Goal: Information Seeking & Learning: Learn about a topic

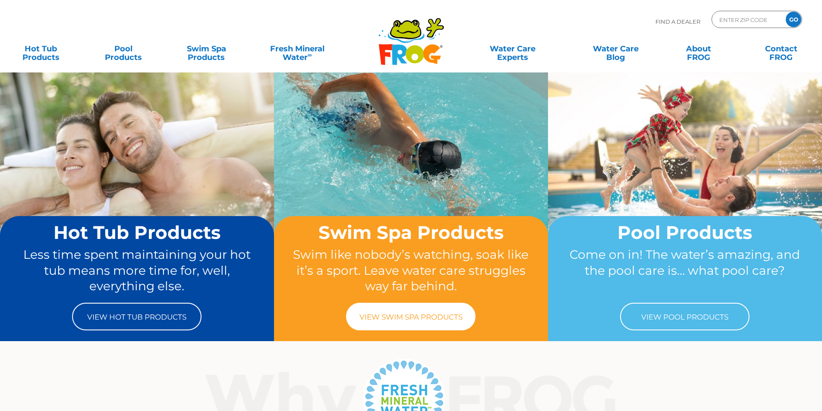
click at [402, 312] on link "View Swim Spa Products" at bounding box center [410, 317] width 129 height 28
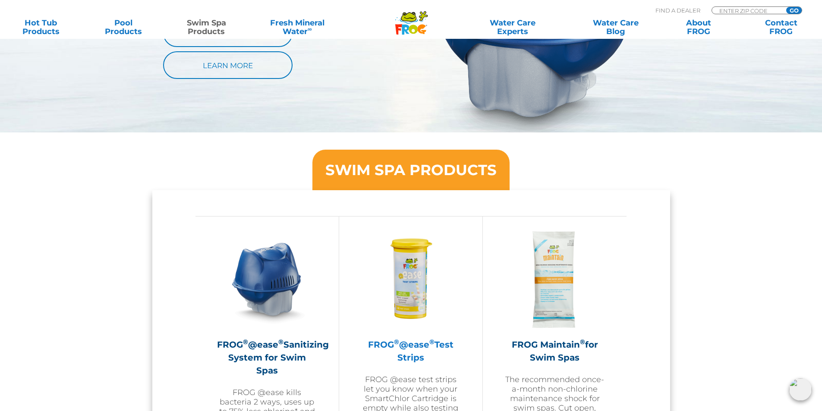
scroll to position [776, 0]
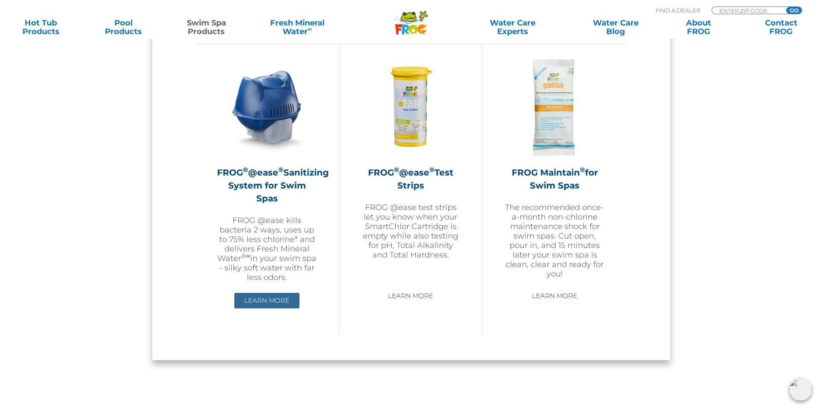
click at [261, 293] on link "Learn More" at bounding box center [266, 301] width 65 height 16
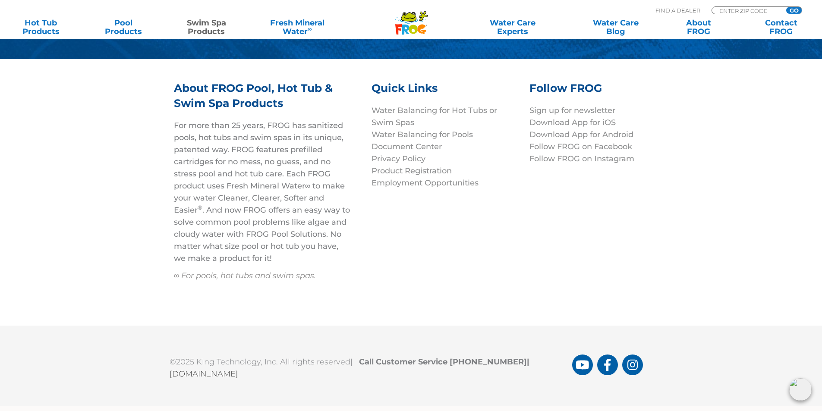
scroll to position [2824, 0]
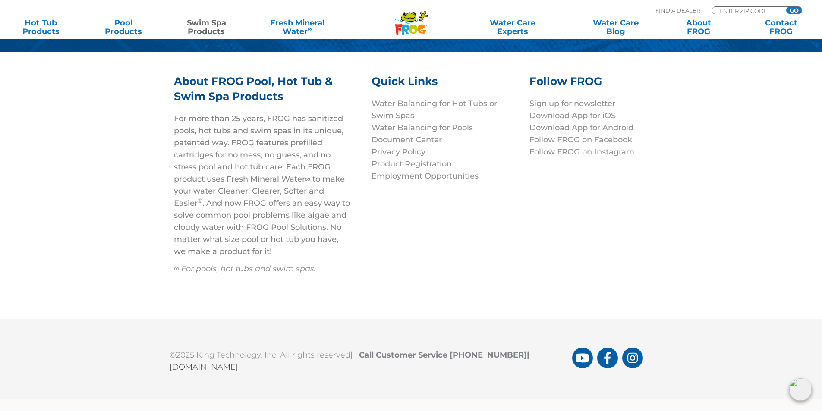
click at [538, 236] on div "About FROG Pool, Hot Tub & Swim Spa Products For more than 25 years, FROG has s…" at bounding box center [411, 185] width 518 height 223
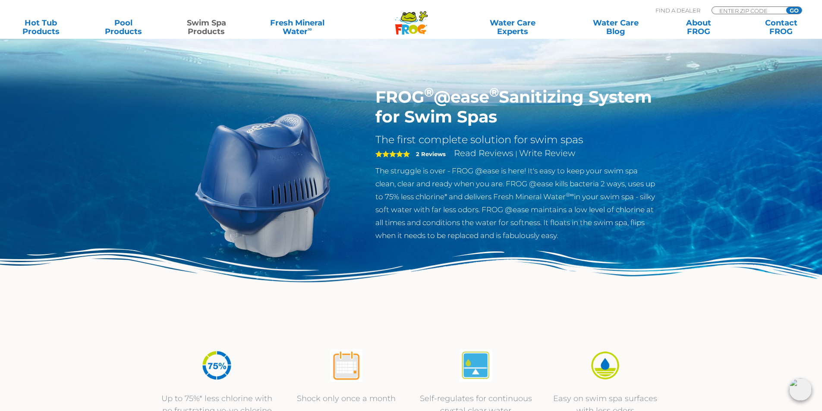
scroll to position [0, 0]
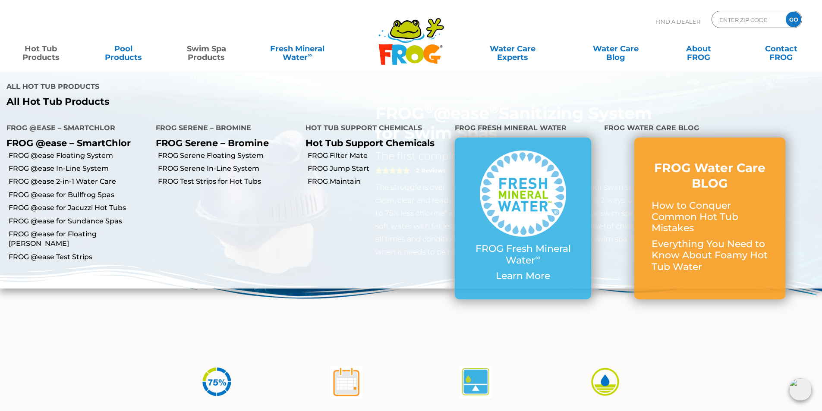
click at [53, 57] on link "Hot Tub Products" at bounding box center [41, 48] width 64 height 17
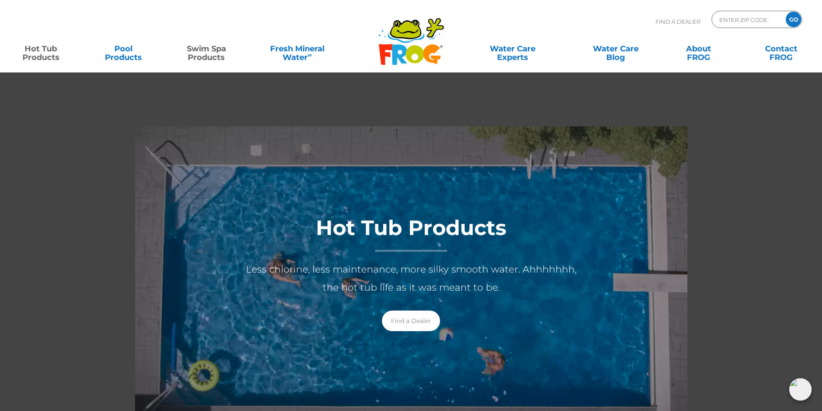
click at [216, 49] on link "Swim Spa Products" at bounding box center [206, 48] width 64 height 17
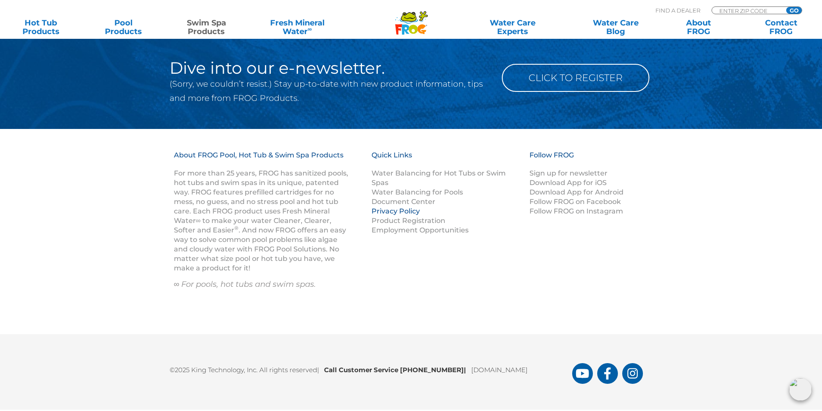
scroll to position [1527, 0]
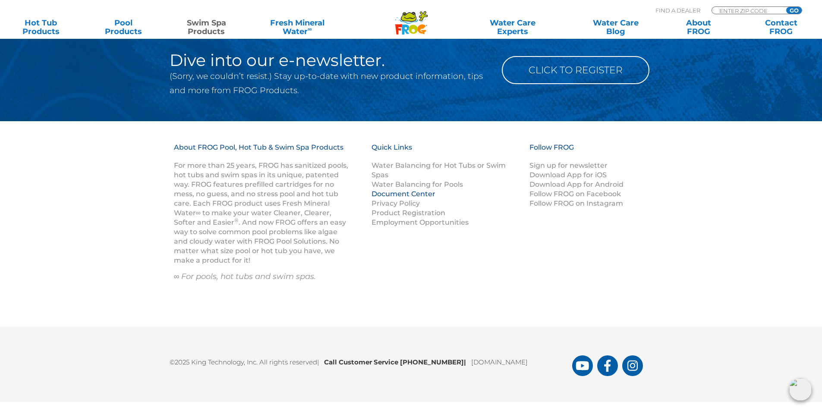
click at [398, 190] on link "Document Center" at bounding box center [403, 194] width 64 height 8
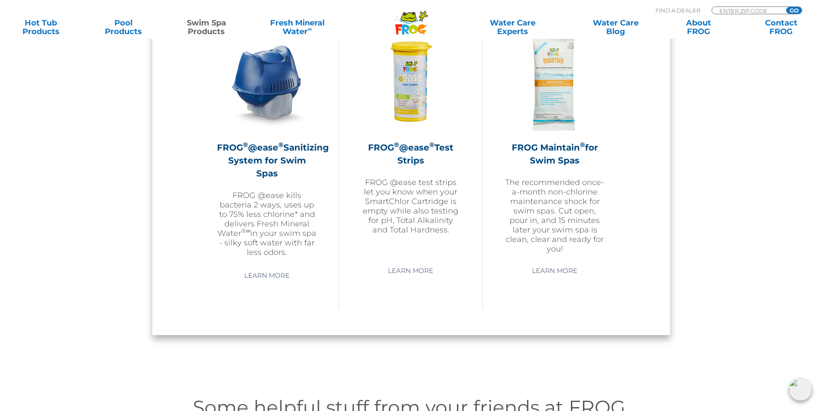
scroll to position [707, 0]
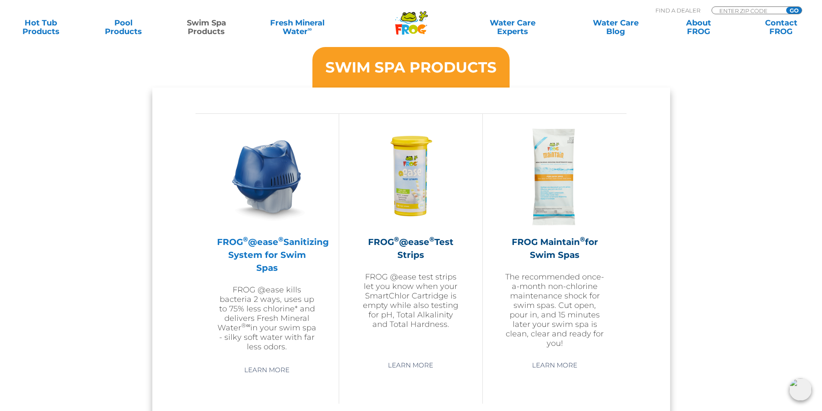
click at [298, 249] on h2 "FROG ® @ease ® Sanitizing System for Swim Spas" at bounding box center [267, 255] width 100 height 39
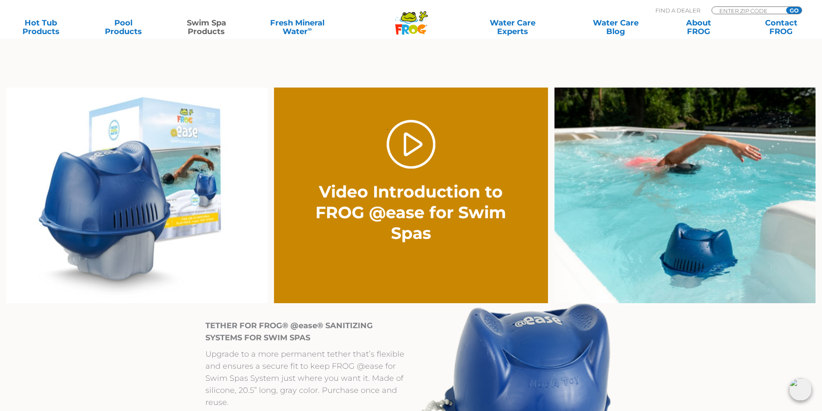
scroll to position [690, 0]
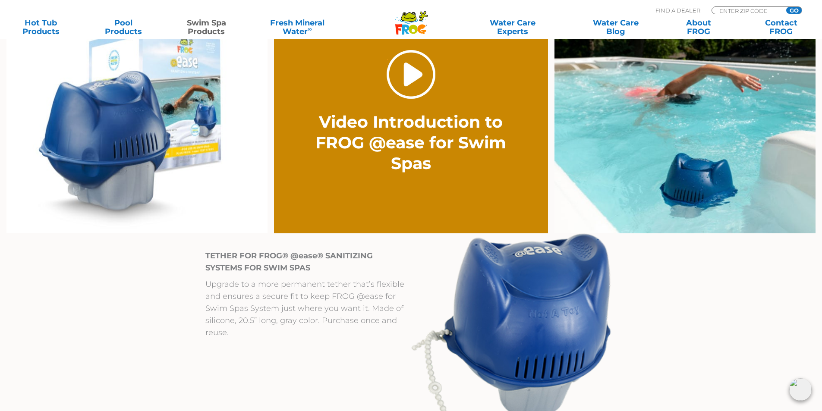
click at [430, 70] on link "." at bounding box center [410, 74] width 49 height 49
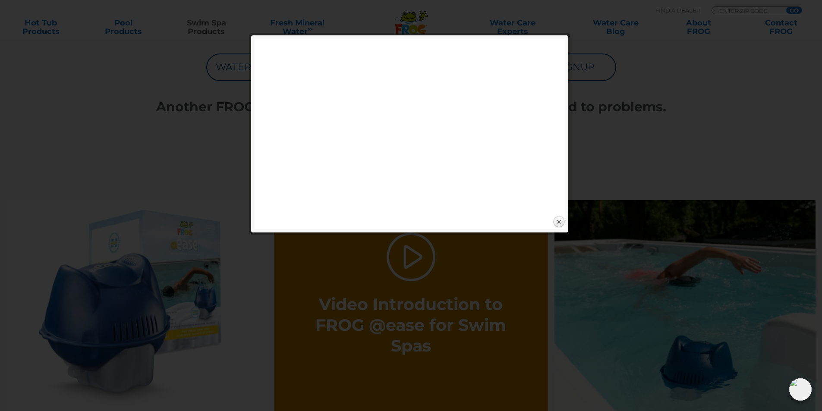
scroll to position [431, 0]
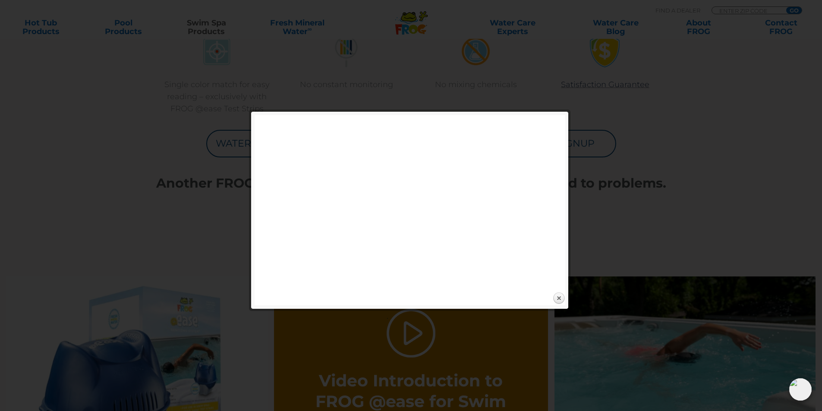
scroll to position [690, 0]
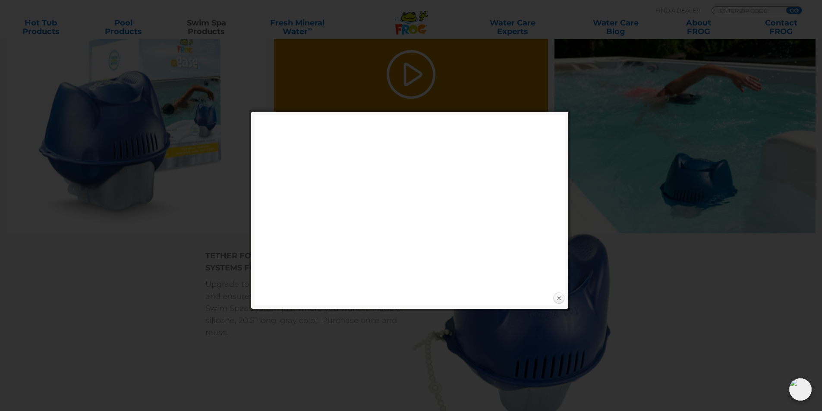
click at [561, 293] on link "Close" at bounding box center [558, 298] width 13 height 13
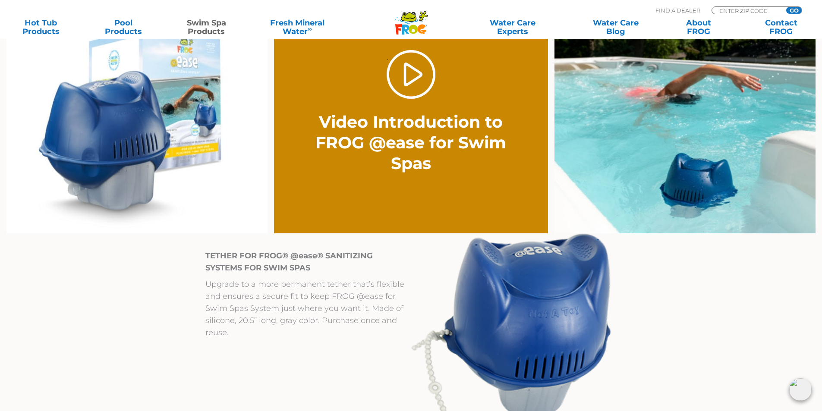
click at [175, 106] on img at bounding box center [136, 126] width 261 height 216
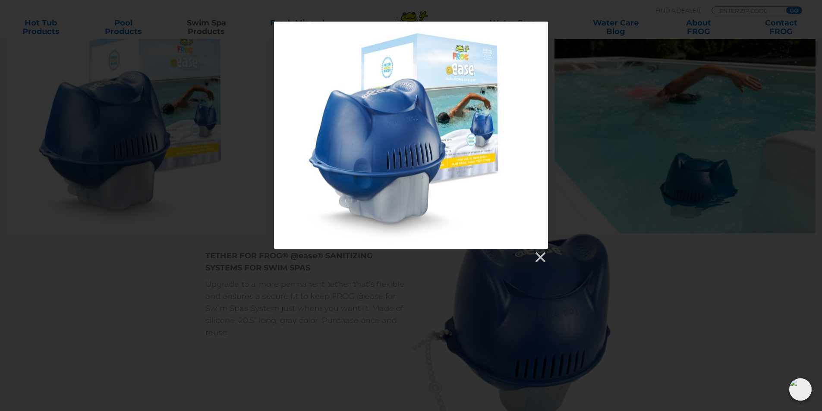
click at [244, 227] on div at bounding box center [411, 143] width 822 height 242
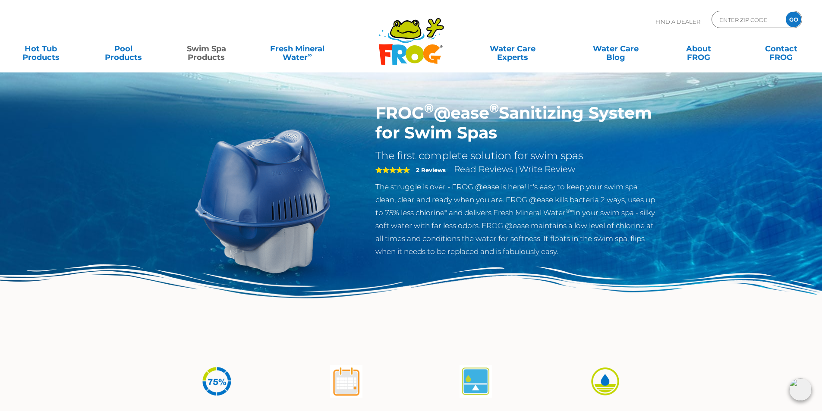
scroll to position [0, 0]
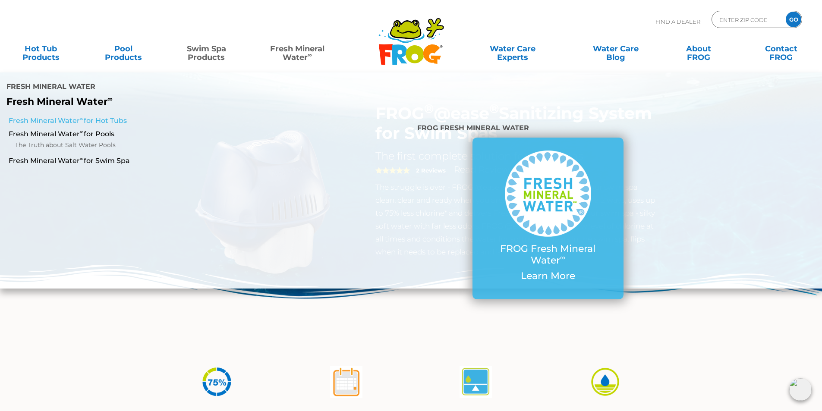
click at [88, 121] on link "Fresh Mineral Water ∞ for Hot Tubs" at bounding box center [141, 120] width 265 height 9
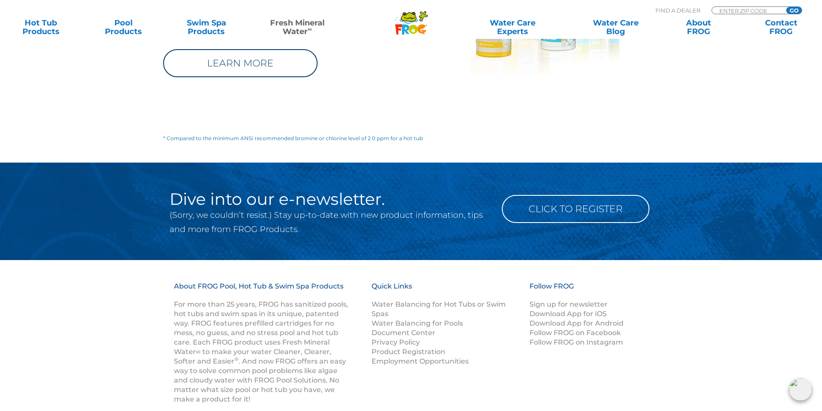
scroll to position [1294, 0]
